Goal: Find specific page/section: Find specific page/section

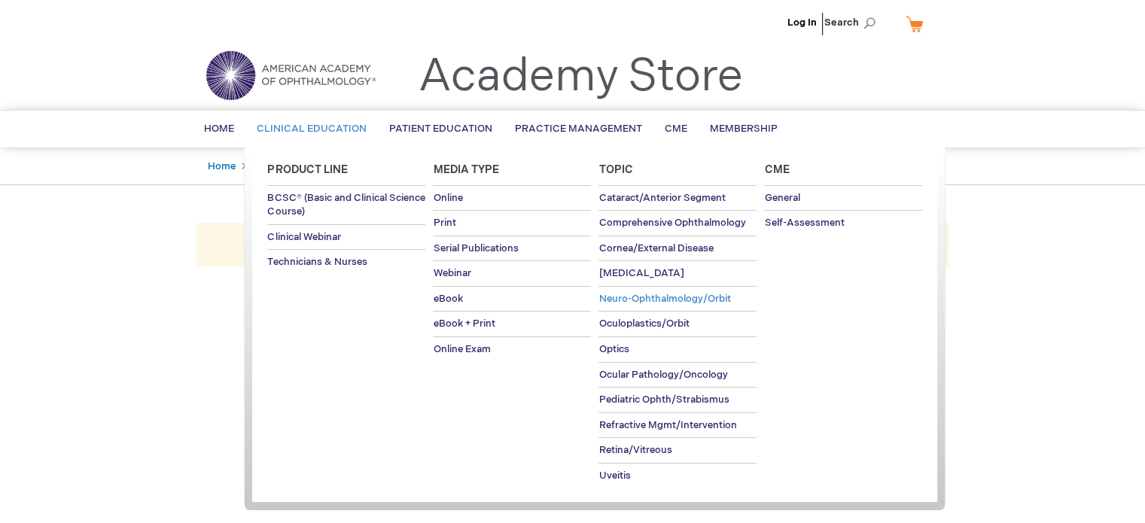
click at [634, 298] on span "Neuro-Ophthalmology/Orbit" at bounding box center [665, 299] width 132 height 12
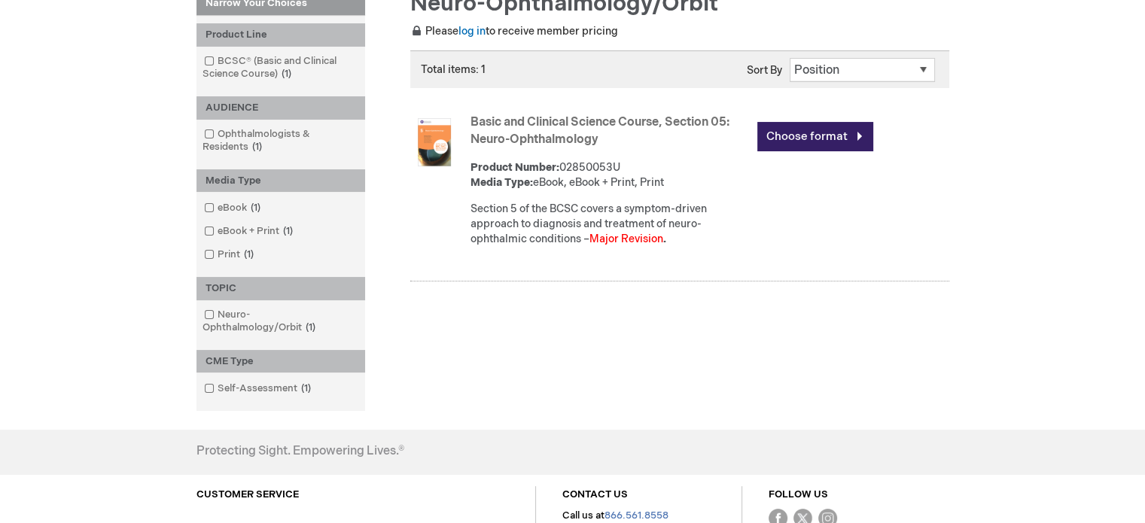
scroll to position [151, 0]
